Goal: Information Seeking & Learning: Check status

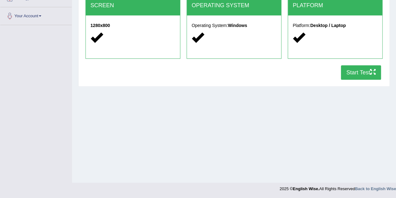
scroll to position [131, 0]
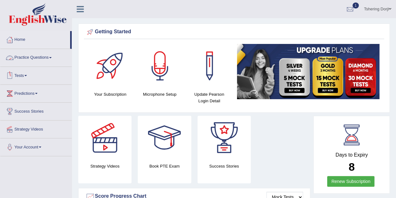
click at [27, 76] on span at bounding box center [25, 75] width 3 height 1
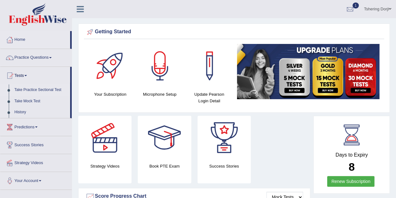
click at [41, 89] on link "Take Practice Sectional Test" at bounding box center [41, 89] width 59 height 11
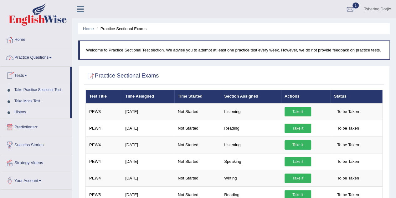
click at [23, 111] on link "History" at bounding box center [41, 112] width 59 height 11
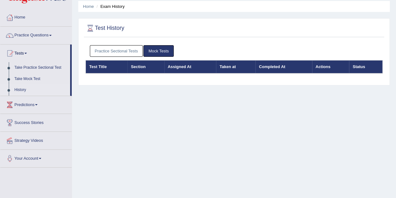
scroll to position [63, 0]
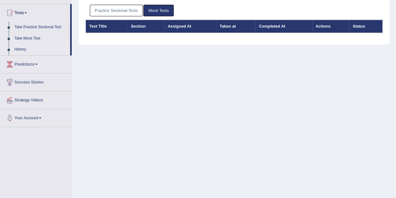
click at [117, 4] on div "Practice Sectional Tests Mock Tests" at bounding box center [234, 11] width 297 height 18
click at [117, 6] on link "Practice Sectional Tests" at bounding box center [116, 11] width 53 height 12
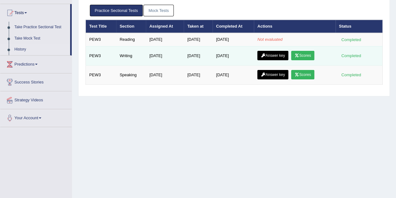
click at [308, 56] on link "Scores" at bounding box center [302, 55] width 23 height 9
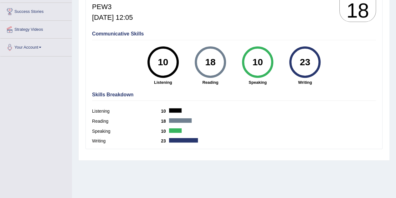
scroll to position [125, 0]
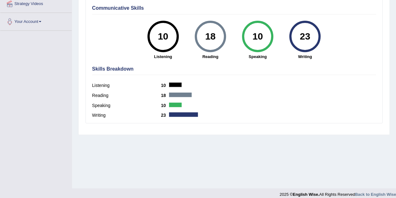
click at [175, 97] on div "Reading 18" at bounding box center [234, 96] width 284 height 10
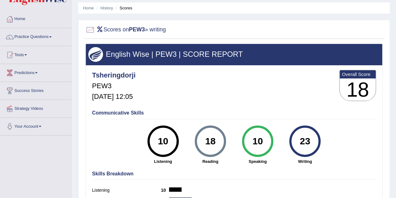
scroll to position [0, 0]
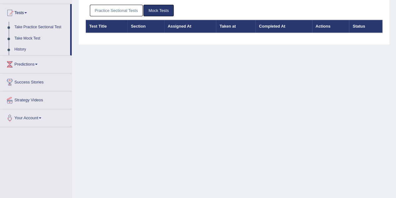
click at [129, 8] on link "Practice Sectional Tests" at bounding box center [116, 11] width 53 height 12
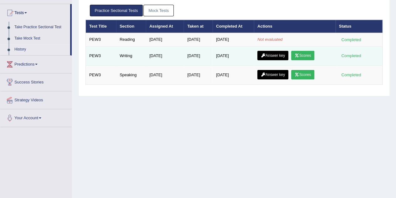
click at [281, 52] on link "Answer key" at bounding box center [273, 55] width 31 height 9
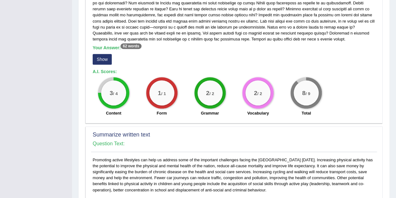
scroll to position [161, 0]
click at [98, 64] on button "Show" at bounding box center [102, 59] width 19 height 11
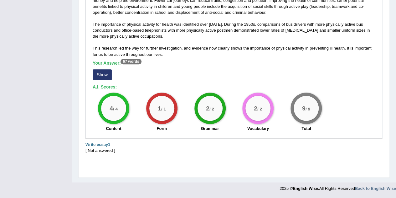
scroll to position [348, 0]
click at [103, 79] on button "Show" at bounding box center [102, 74] width 19 height 11
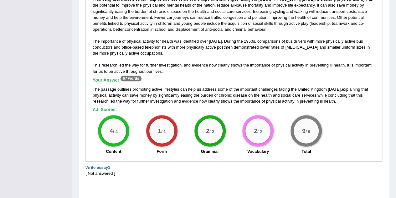
scroll to position [353, 0]
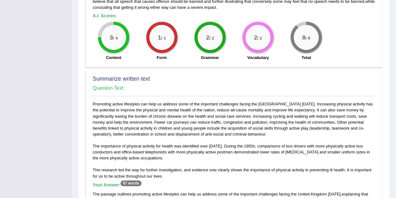
click at [298, 82] on h2 "Summarize written text" at bounding box center [234, 79] width 283 height 6
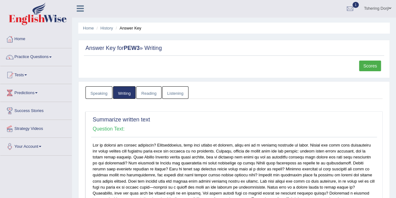
scroll to position [0, 0]
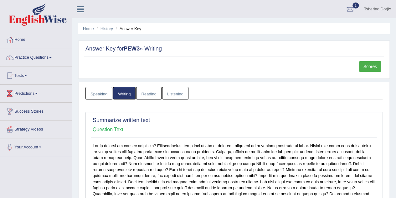
click at [93, 96] on link "Speaking" at bounding box center [99, 93] width 27 height 13
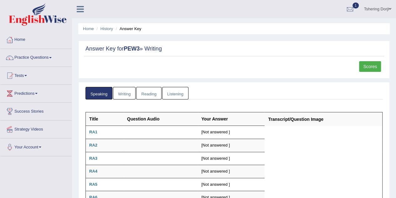
click at [121, 91] on link "Writing" at bounding box center [124, 93] width 23 height 13
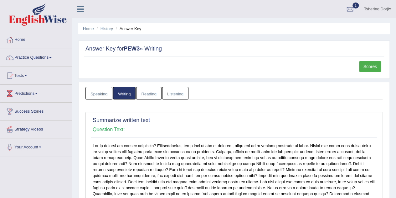
click at [372, 68] on link "Scores" at bounding box center [370, 66] width 22 height 11
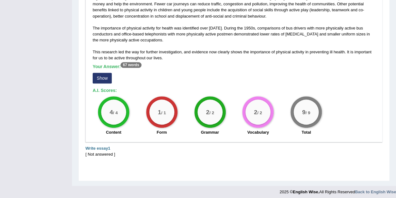
scroll to position [342, 0]
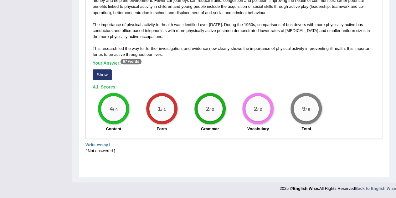
click at [103, 150] on div "[ Not answered ]" at bounding box center [234, 151] width 297 height 6
click at [107, 147] on div "Write essay1" at bounding box center [234, 145] width 297 height 6
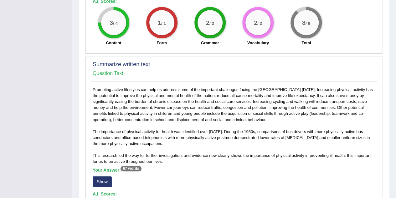
scroll to position [154, 0]
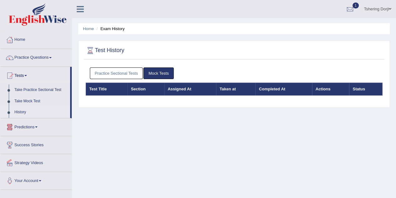
click at [117, 74] on link "Practice Sectional Tests" at bounding box center [116, 73] width 53 height 12
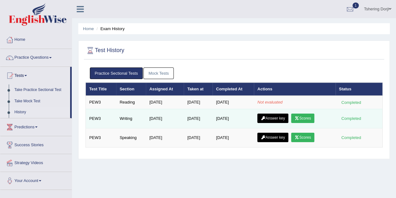
click at [300, 117] on icon at bounding box center [297, 118] width 5 height 4
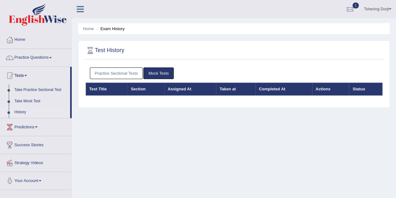
click at [108, 72] on link "Practice Sectional Tests" at bounding box center [116, 73] width 53 height 12
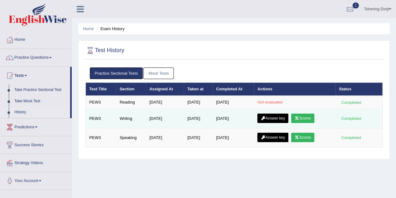
click at [269, 116] on link "Answer key" at bounding box center [273, 117] width 31 height 9
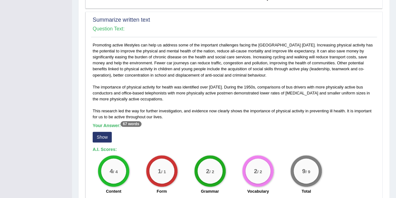
scroll to position [342, 0]
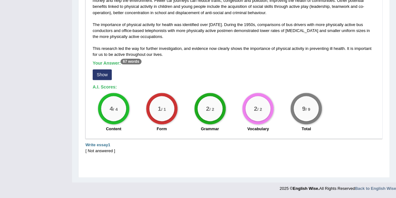
click at [109, 147] on div "Write essay1" at bounding box center [234, 145] width 297 height 6
click at [96, 151] on div "[ Not answered ]" at bounding box center [234, 151] width 297 height 6
click at [99, 145] on b "Write essay1" at bounding box center [98, 144] width 25 height 5
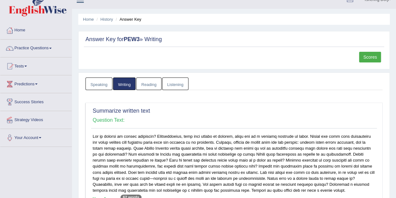
scroll to position [0, 0]
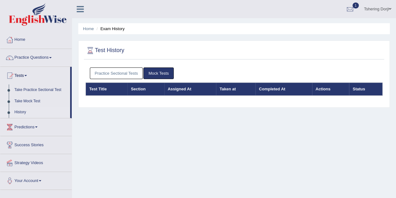
click at [122, 63] on div "Test History Practice Sectional Tests Mock Tests Test Title Section Assigned At…" at bounding box center [234, 73] width 312 height 67
click at [125, 76] on link "Practice Sectional Tests" at bounding box center [116, 73] width 53 height 12
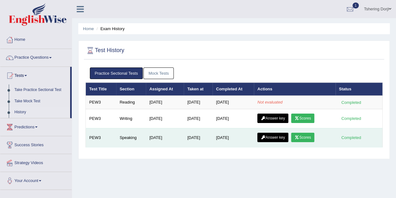
click at [302, 140] on link "Scores" at bounding box center [302, 137] width 23 height 9
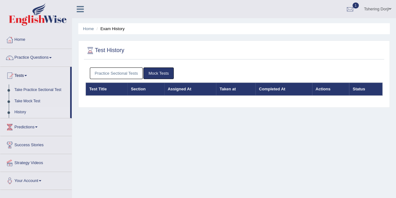
click at [114, 71] on link "Practice Sectional Tests" at bounding box center [116, 73] width 53 height 12
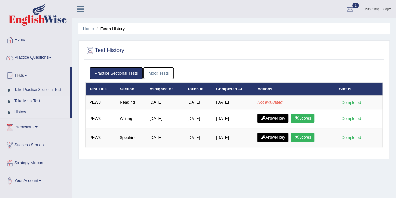
click at [33, 102] on link "Take Mock Test" at bounding box center [41, 101] width 59 height 11
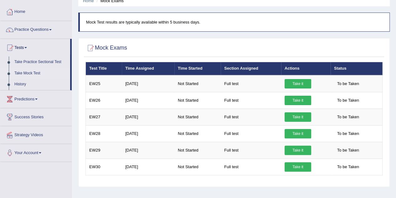
scroll to position [28, 0]
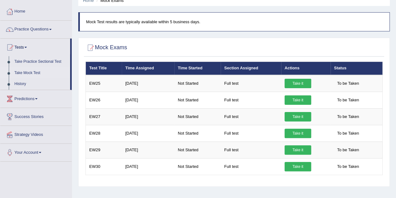
click at [33, 73] on link "Take Mock Test" at bounding box center [41, 72] width 59 height 11
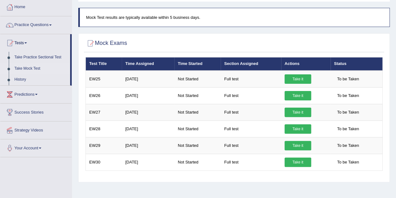
scroll to position [33, 0]
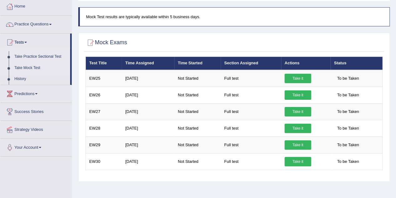
click at [39, 56] on link "Take Practice Sectional Test" at bounding box center [41, 56] width 59 height 11
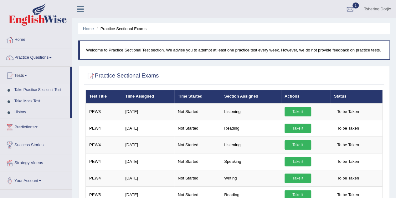
click at [42, 90] on link "Take Practice Sectional Test" at bounding box center [41, 89] width 59 height 11
click at [29, 101] on link "Take Mock Test" at bounding box center [41, 101] width 59 height 11
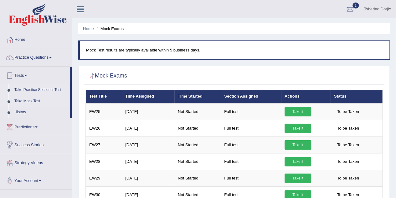
click at [38, 93] on link "Take Practice Sectional Test" at bounding box center [41, 89] width 59 height 11
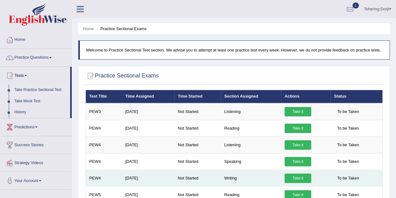
click at [226, 182] on td "Writing" at bounding box center [251, 178] width 60 height 17
click at [229, 179] on td "Writing" at bounding box center [251, 178] width 60 height 17
click at [287, 179] on link "Take it" at bounding box center [298, 177] width 27 height 9
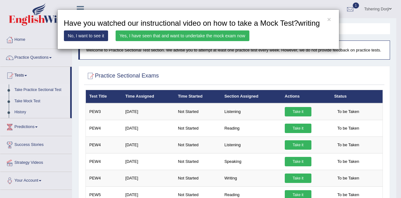
click at [192, 74] on div "× Have you watched our instructional video on how to take a Mock Test?writing N…" at bounding box center [200, 99] width 401 height 198
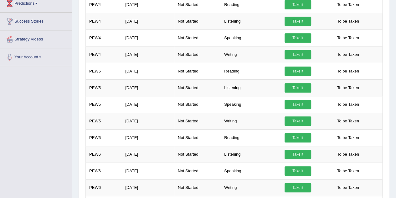
scroll to position [29, 0]
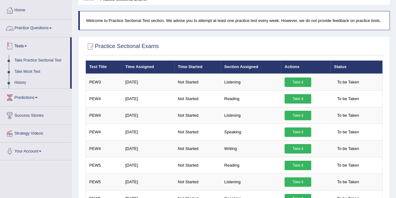
click at [21, 44] on link "Tests" at bounding box center [35, 45] width 70 height 16
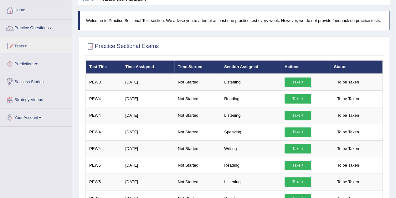
click at [42, 28] on link "Practice Questions" at bounding box center [35, 27] width 71 height 16
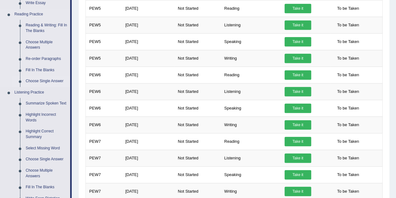
scroll to position [155, 0]
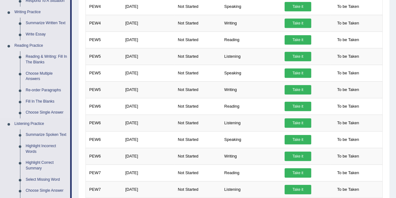
click at [31, 45] on link "Reading Practice" at bounding box center [41, 45] width 59 height 11
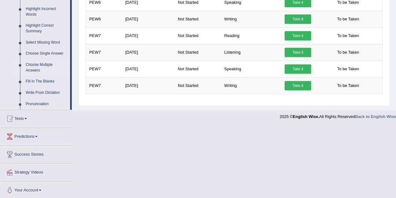
scroll to position [292, 0]
click at [27, 117] on span at bounding box center [25, 117] width 3 height 1
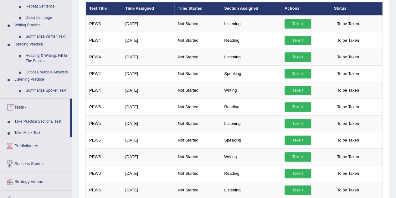
scroll to position [78, 0]
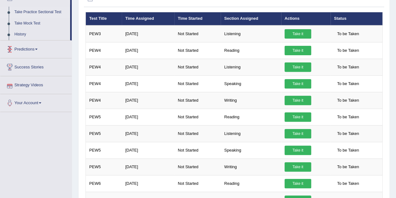
click at [34, 9] on link "Take Practice Sectional Test" at bounding box center [41, 12] width 59 height 11
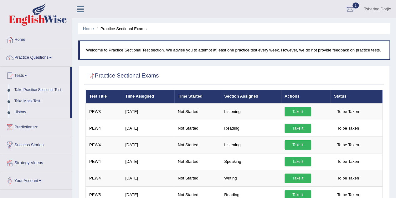
click at [21, 114] on link "History" at bounding box center [41, 112] width 59 height 11
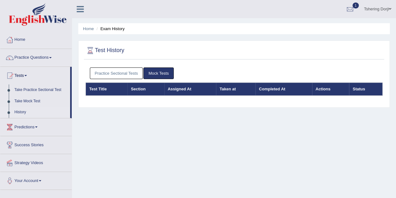
click at [125, 74] on link "Practice Sectional Tests" at bounding box center [116, 73] width 53 height 12
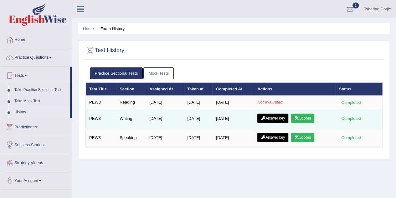
click at [279, 113] on link "Answer key" at bounding box center [273, 117] width 31 height 9
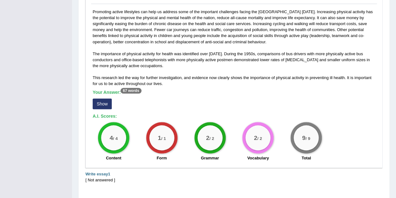
scroll to position [310, 0]
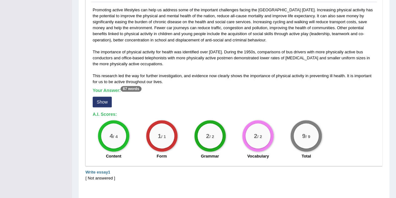
click at [102, 105] on button "Show" at bounding box center [102, 102] width 19 height 11
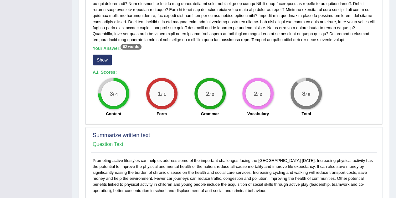
scroll to position [3, 0]
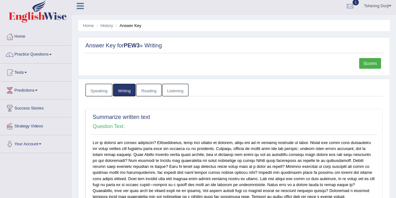
drag, startPoint x: 371, startPoint y: 60, endPoint x: 368, endPoint y: 64, distance: 4.7
click at [372, 60] on link "Scores" at bounding box center [370, 63] width 22 height 11
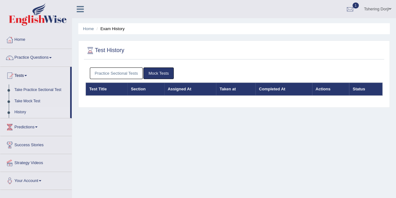
click at [119, 72] on link "Practice Sectional Tests" at bounding box center [116, 73] width 53 height 12
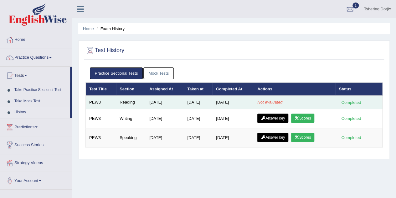
click at [184, 104] on td "[DATE]" at bounding box center [198, 102] width 29 height 13
click at [353, 102] on div "Completed" at bounding box center [351, 102] width 24 height 7
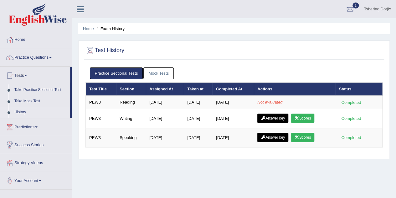
click at [13, 42] on div at bounding box center [9, 39] width 9 height 9
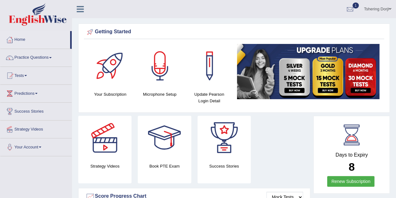
click at [26, 81] on link "Tests" at bounding box center [35, 75] width 71 height 16
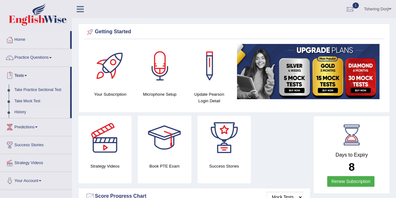
click at [41, 114] on link "History" at bounding box center [41, 112] width 59 height 11
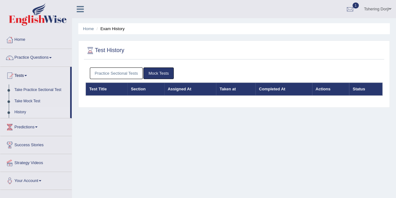
click at [124, 70] on link "Practice Sectional Tests" at bounding box center [116, 73] width 53 height 12
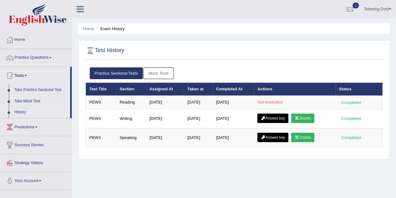
click at [27, 75] on span at bounding box center [25, 75] width 3 height 1
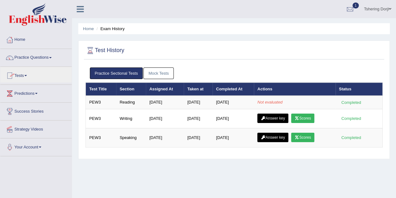
click at [35, 56] on link "Practice Questions" at bounding box center [35, 57] width 71 height 16
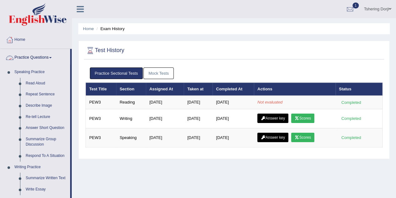
click at [26, 40] on link "Home" at bounding box center [35, 39] width 71 height 16
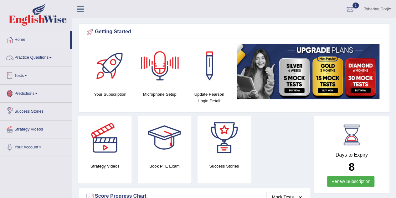
click at [29, 77] on link "Tests" at bounding box center [35, 75] width 71 height 16
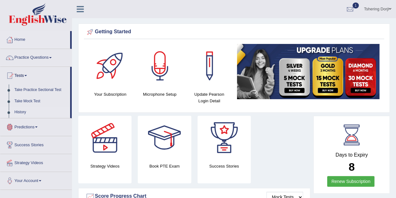
click at [18, 112] on link "History" at bounding box center [41, 112] width 59 height 11
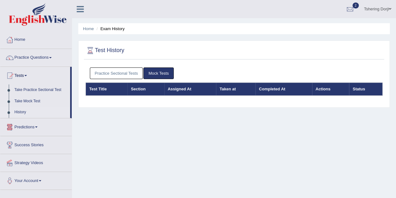
click at [123, 78] on link "Practice Sectional Tests" at bounding box center [116, 73] width 53 height 12
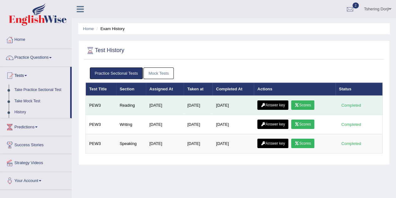
click at [311, 104] on link "Scores" at bounding box center [302, 104] width 23 height 9
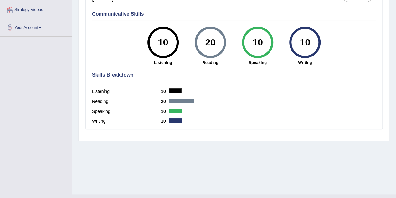
scroll to position [131, 0]
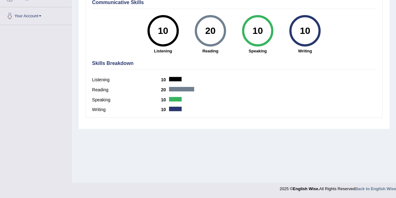
click at [187, 156] on div "Home History Scores Scores on PEW3 » reading English Wise | PEW3 | SCORE REPORT…" at bounding box center [234, 25] width 324 height 313
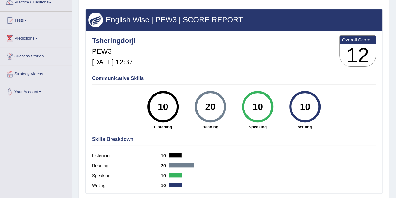
scroll to position [54, 0]
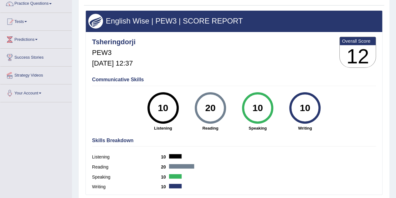
click at [121, 78] on h4 "Communicative Skills" at bounding box center [234, 80] width 284 height 6
click at [27, 21] on span at bounding box center [25, 21] width 3 height 1
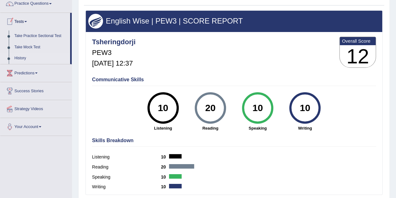
click at [27, 57] on link "History" at bounding box center [41, 58] width 59 height 11
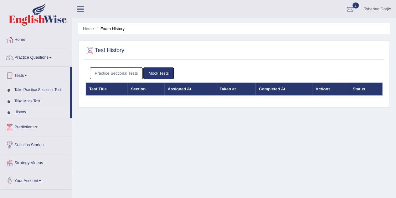
click at [123, 76] on link "Practice Sectional Tests" at bounding box center [116, 73] width 53 height 12
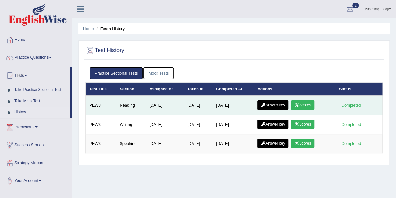
click at [273, 102] on link "Answer key" at bounding box center [273, 104] width 31 height 9
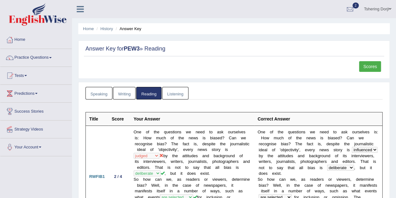
click at [124, 93] on link "Writing" at bounding box center [124, 93] width 23 height 13
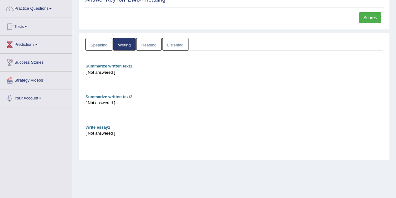
scroll to position [48, 0]
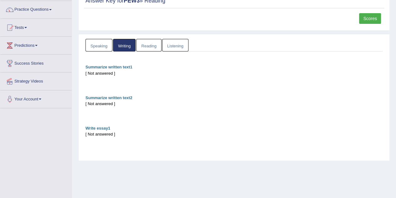
click at [100, 49] on link "Speaking" at bounding box center [99, 45] width 27 height 13
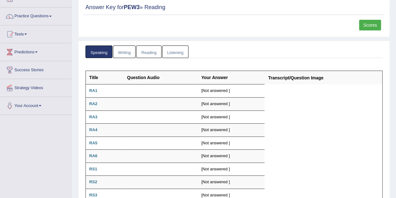
scroll to position [0, 0]
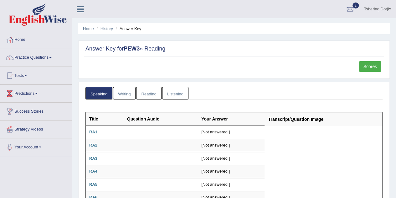
click at [180, 94] on link "Listening" at bounding box center [175, 93] width 26 height 13
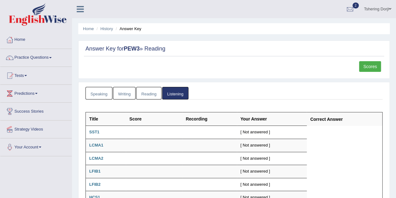
click at [126, 93] on link "Writing" at bounding box center [124, 93] width 23 height 13
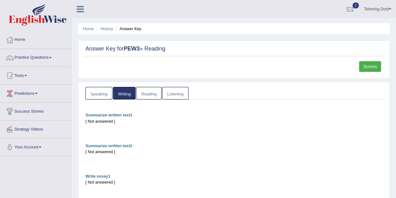
click at [106, 97] on link "Speaking" at bounding box center [99, 93] width 27 height 13
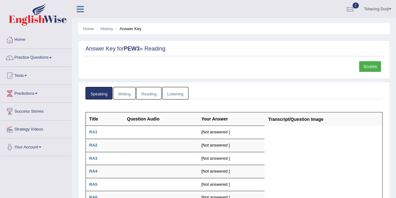
click at [127, 98] on link "Writing" at bounding box center [124, 93] width 23 height 13
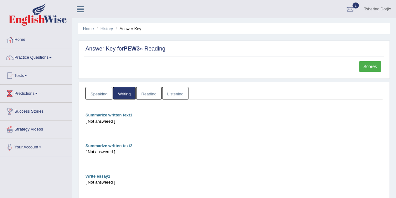
click at [144, 89] on link "Reading" at bounding box center [148, 93] width 25 height 13
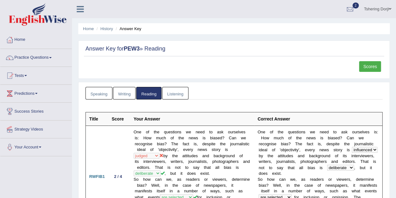
click at [178, 93] on link "Listening" at bounding box center [175, 93] width 26 height 13
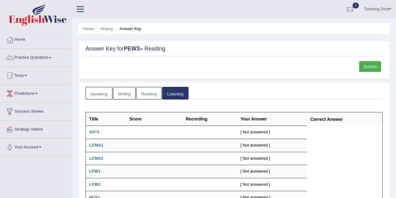
click at [123, 95] on link "Writing" at bounding box center [124, 93] width 23 height 13
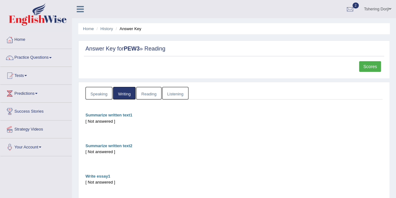
click at [96, 92] on link "Speaking" at bounding box center [99, 93] width 27 height 13
